Goal: Task Accomplishment & Management: Manage account settings

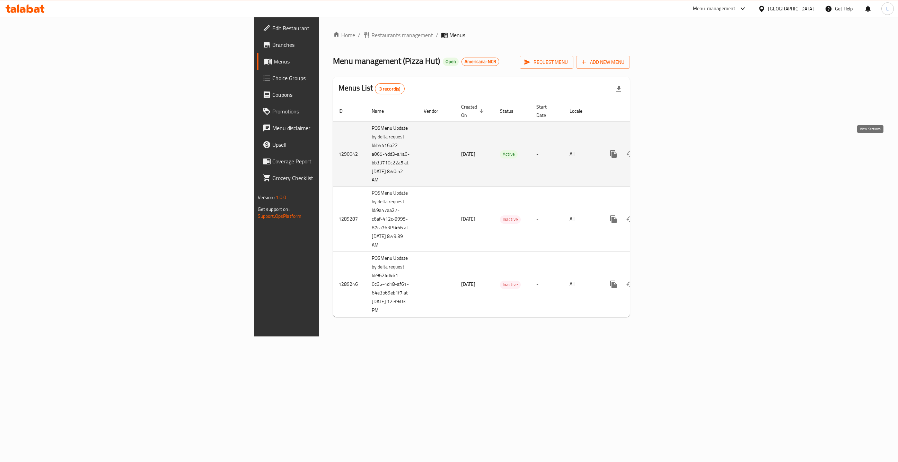
click at [672, 146] on link "enhanced table" at bounding box center [663, 154] width 17 height 17
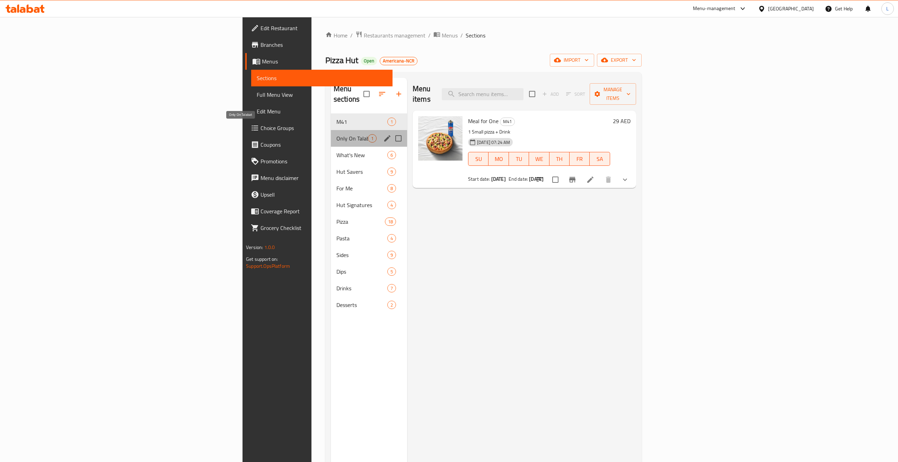
click at [337, 134] on span "Only On Talabat" at bounding box center [353, 138] width 32 height 8
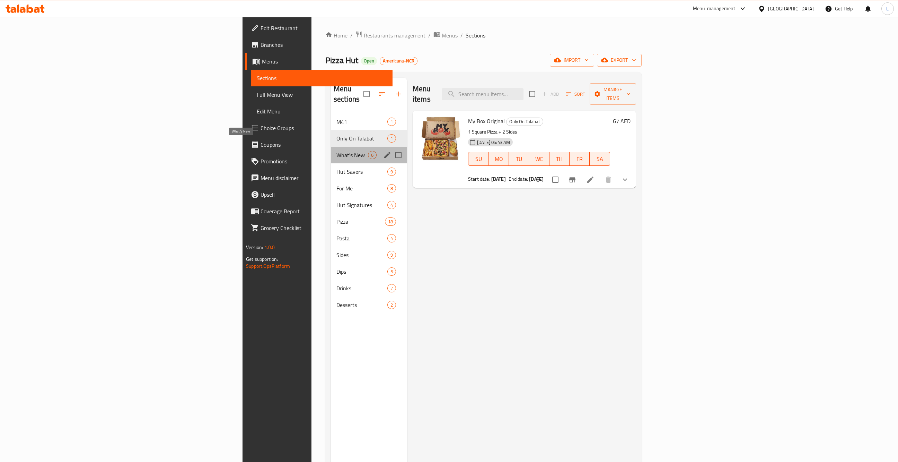
click at [337, 151] on span "What's New" at bounding box center [353, 155] width 32 height 8
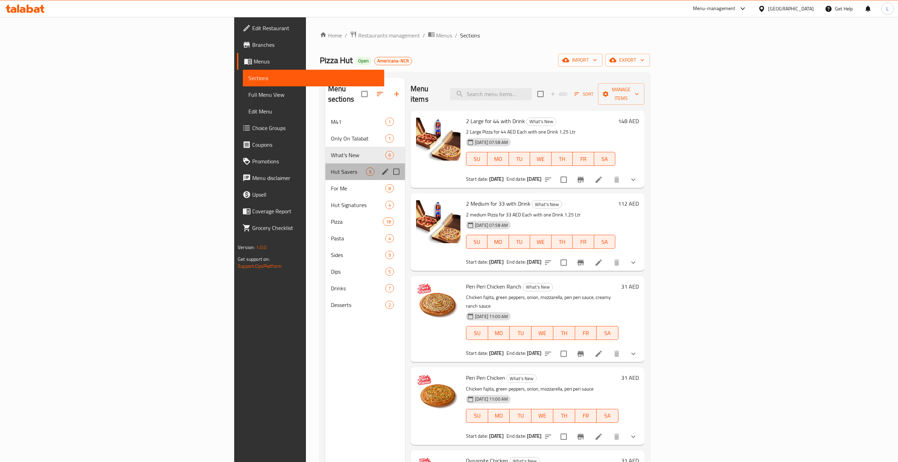
click at [325, 165] on div "Hut Savers 9" at bounding box center [365, 171] width 80 height 17
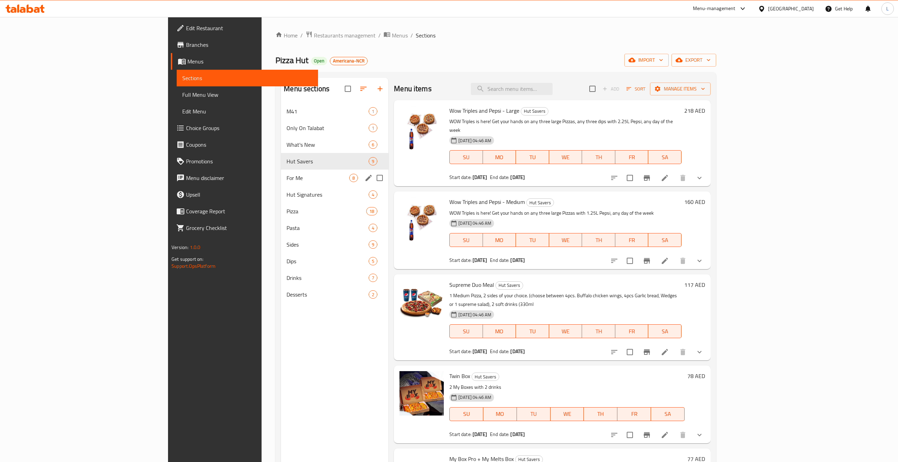
click at [281, 183] on div "For Me 8" at bounding box center [334, 177] width 107 height 17
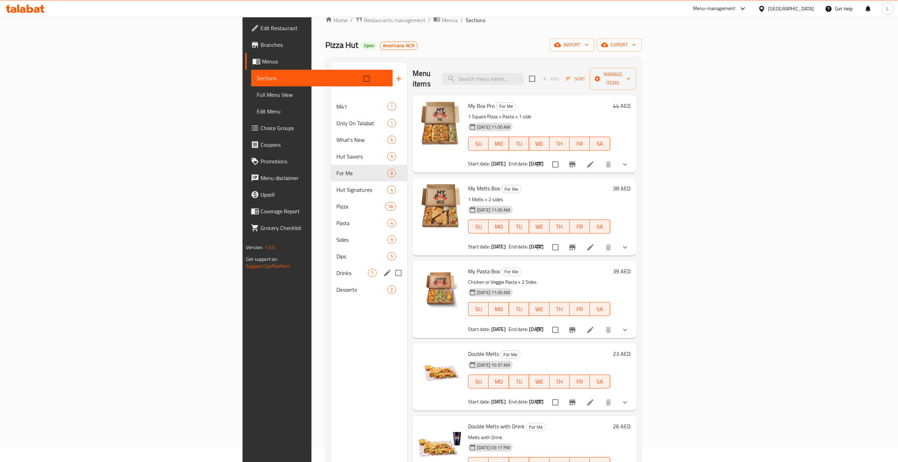
scroll to position [10, 0]
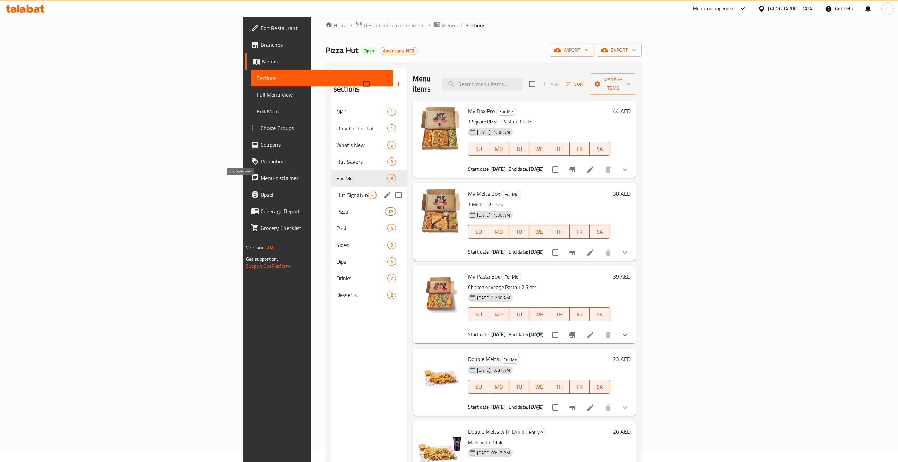
click at [337, 191] on span "Hut Signatures" at bounding box center [353, 195] width 32 height 8
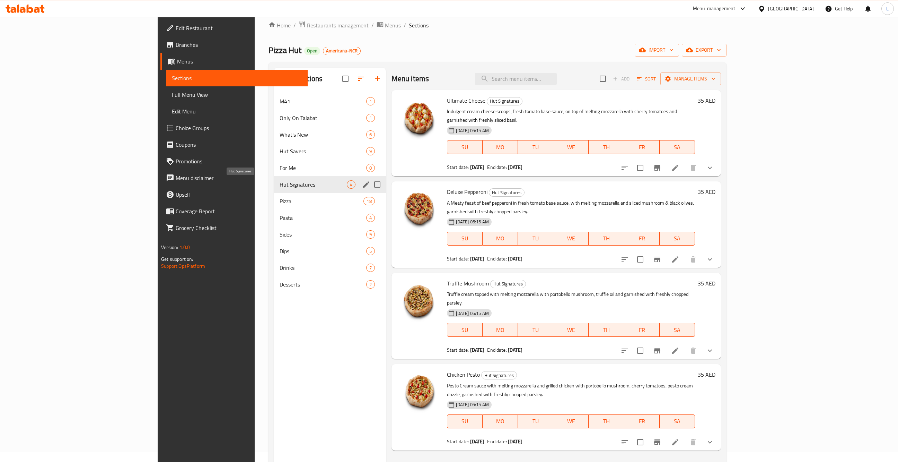
scroll to position [97, 0]
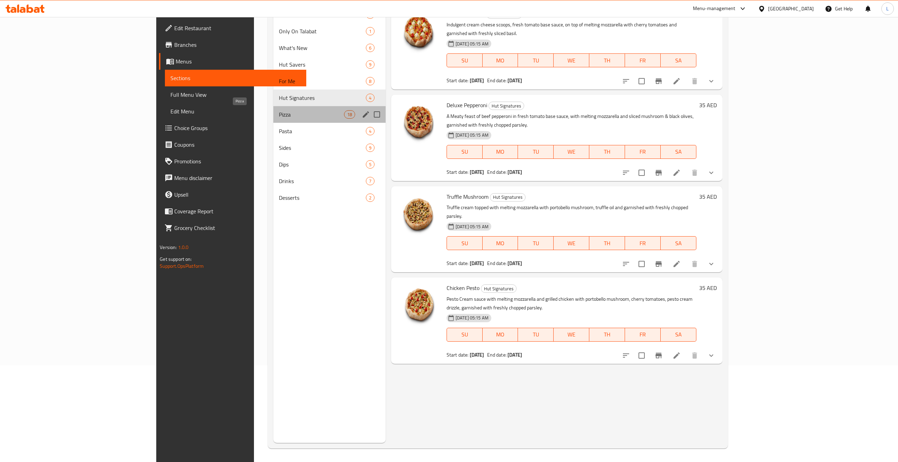
click at [279, 117] on span "Pizza" at bounding box center [311, 114] width 65 height 8
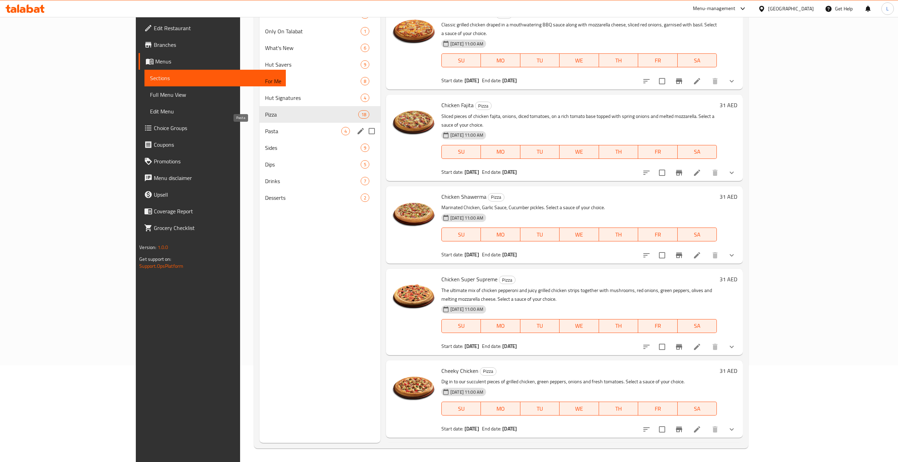
click at [269, 127] on span "Pasta" at bounding box center [303, 131] width 76 height 8
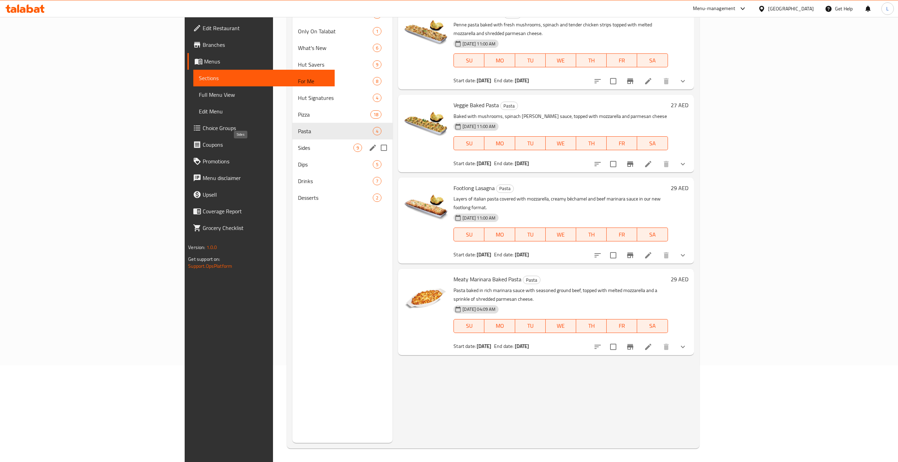
click at [298, 146] on span "Sides" at bounding box center [326, 147] width 56 height 8
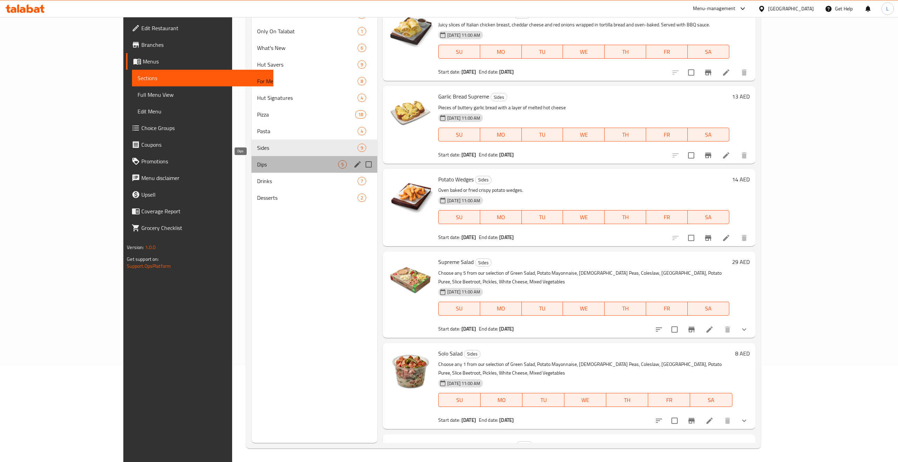
click at [257, 165] on span "Dips" at bounding box center [297, 164] width 81 height 8
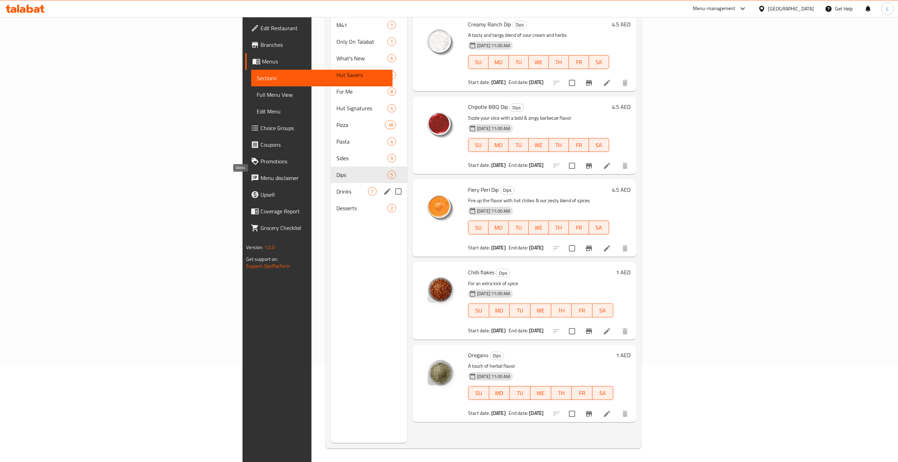
click at [337, 187] on span "Drinks" at bounding box center [353, 191] width 32 height 8
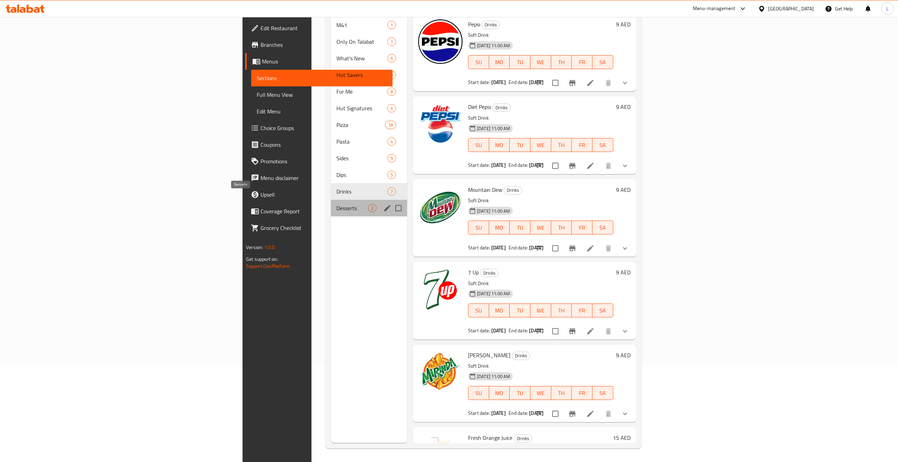
click at [337, 204] on span "Desserts" at bounding box center [353, 208] width 32 height 8
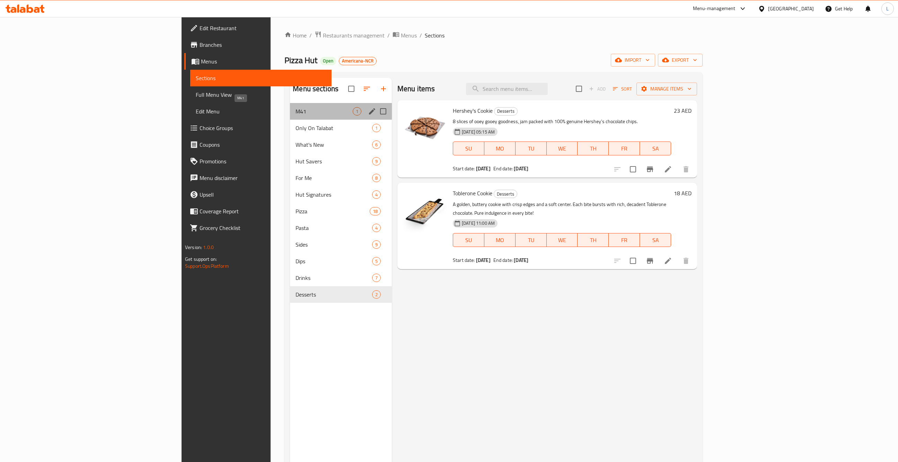
click at [296, 110] on span "M41" at bounding box center [324, 111] width 57 height 8
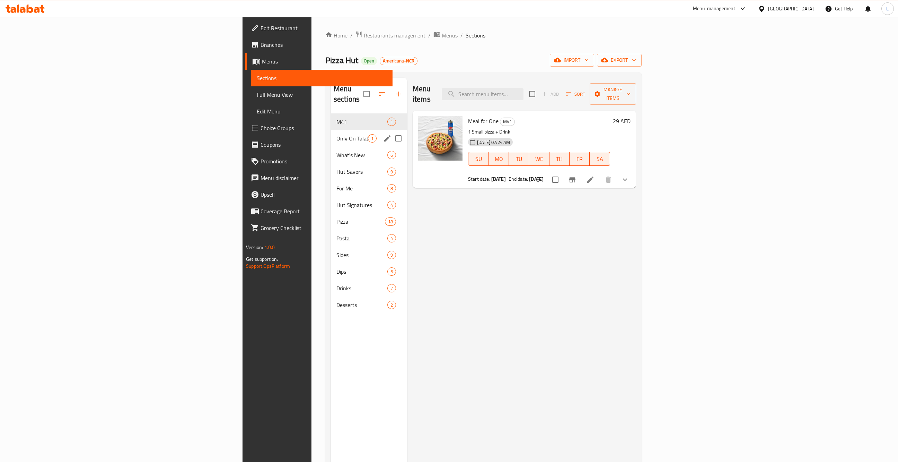
click at [331, 130] on div "Only On Talabat 1" at bounding box center [369, 138] width 76 height 17
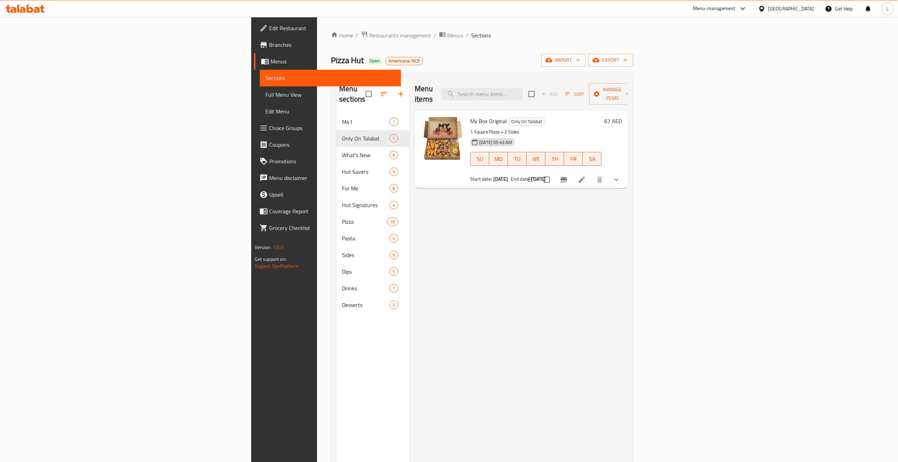
click at [269, 26] on span "Edit Restaurant" at bounding box center [332, 28] width 127 height 8
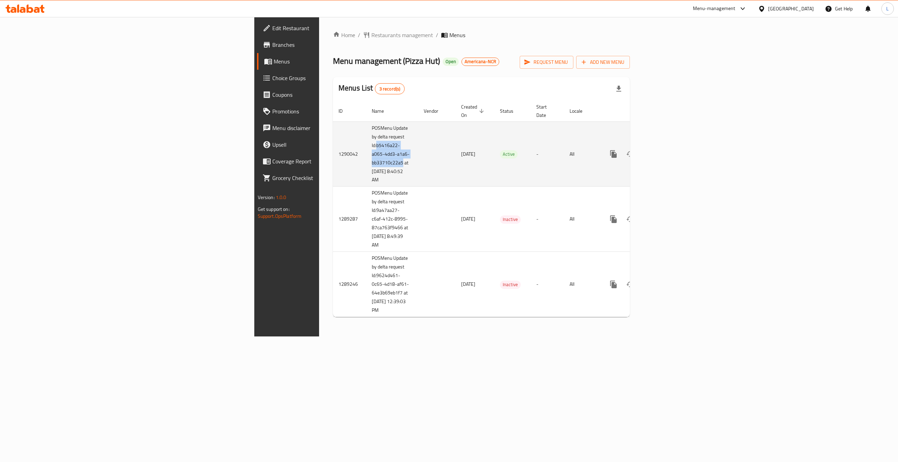
drag, startPoint x: 207, startPoint y: 137, endPoint x: 233, endPoint y: 156, distance: 32.1
click at [366, 156] on td "POSMenu Update by delta request Id:b5416a22-a065-4dd3-a1a6-bb33710c22a5 at [DAT…" at bounding box center [392, 153] width 52 height 65
copy td "b5416a22-a065-4dd3-a1a6-bb33710c22a5"
